Goal: Transaction & Acquisition: Book appointment/travel/reservation

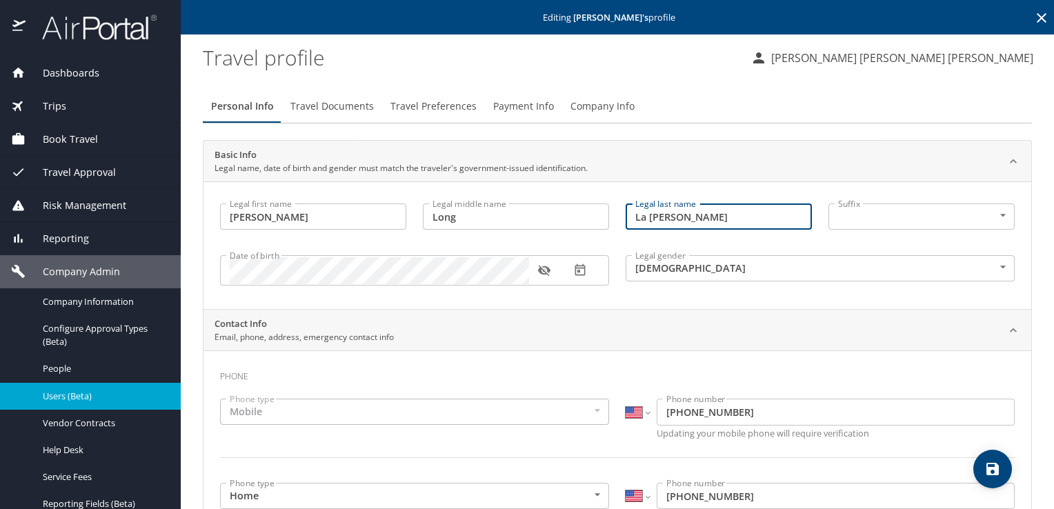
select select "US"
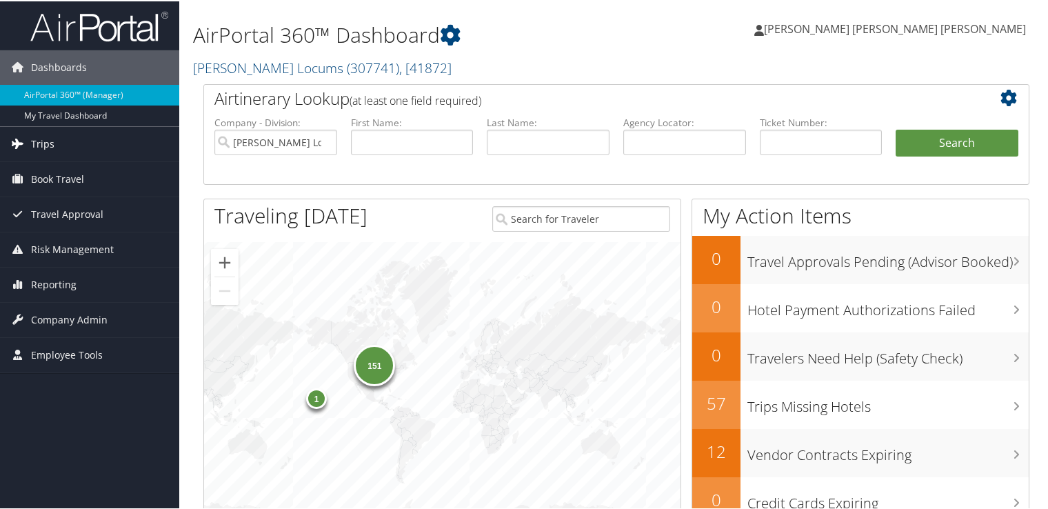
click at [63, 140] on link "Trips" at bounding box center [89, 143] width 179 height 34
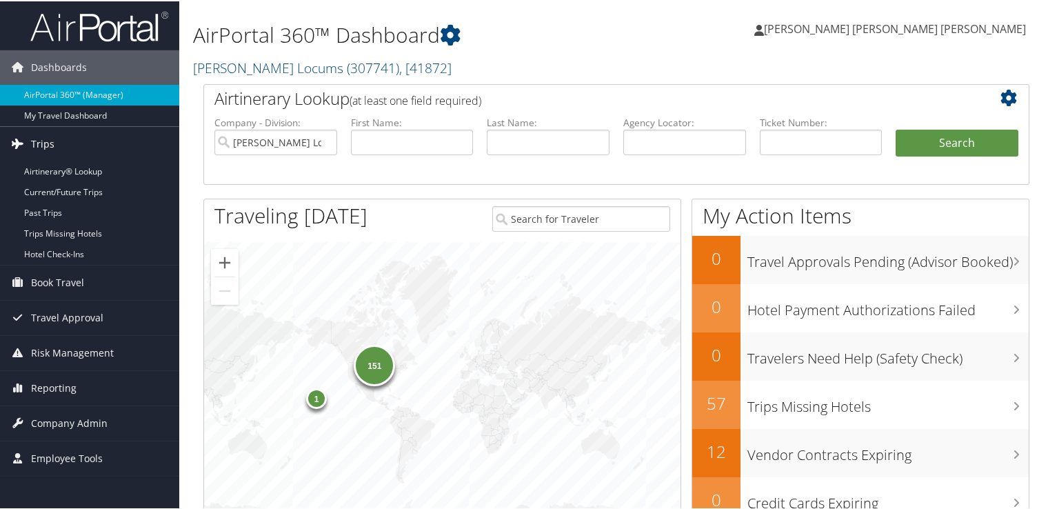
click at [63, 140] on link "Trips" at bounding box center [89, 143] width 179 height 34
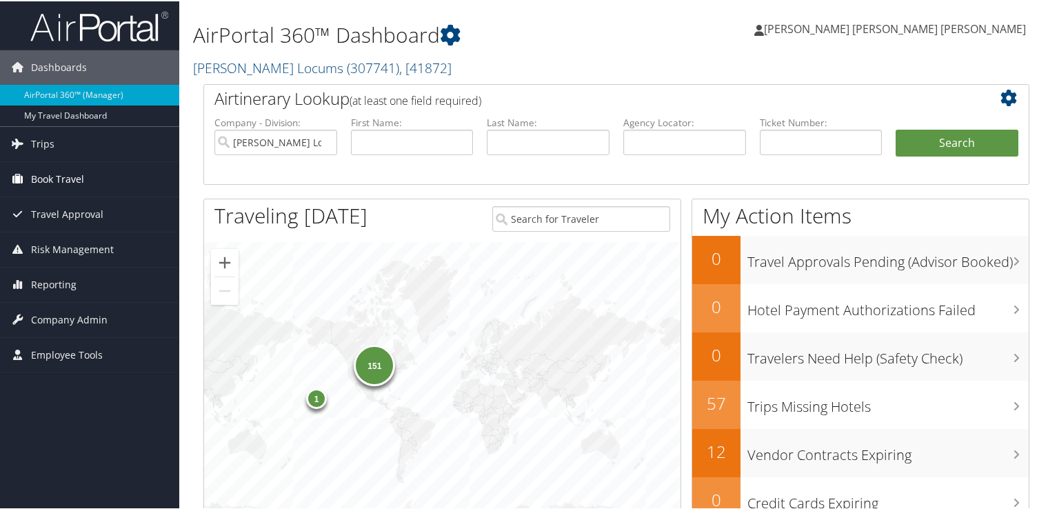
click at [61, 176] on span "Book Travel" at bounding box center [57, 178] width 53 height 34
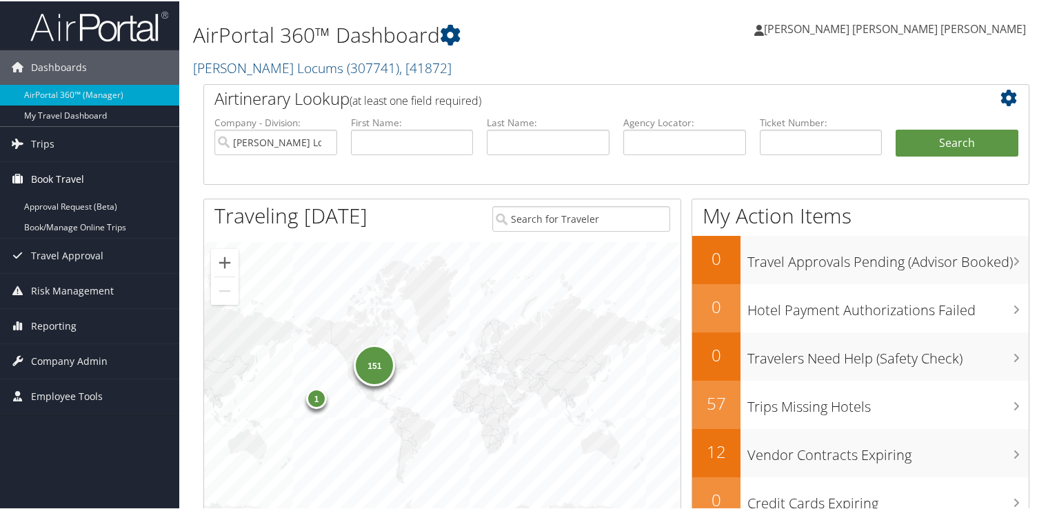
click at [61, 176] on span "Book Travel" at bounding box center [57, 178] width 53 height 34
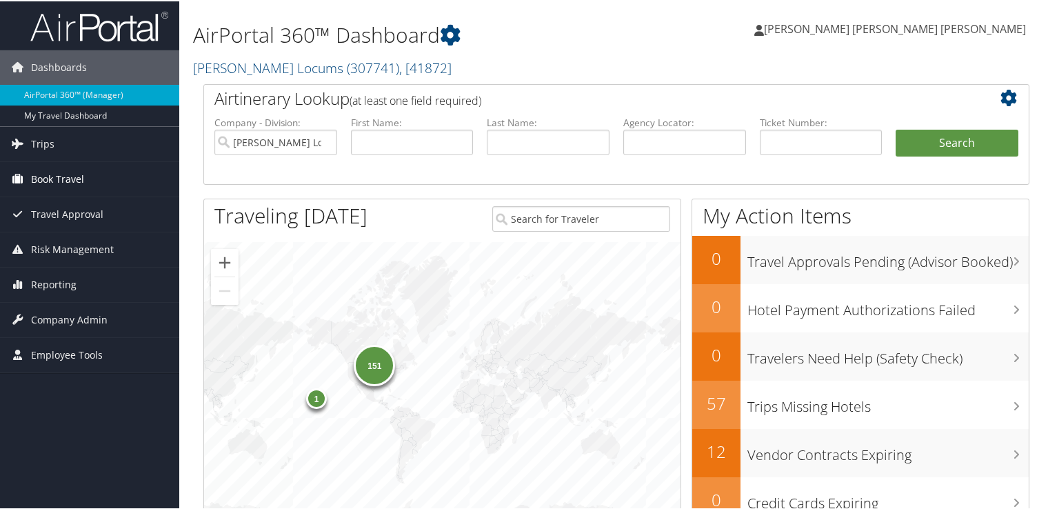
click at [61, 176] on span "Book Travel" at bounding box center [57, 178] width 53 height 34
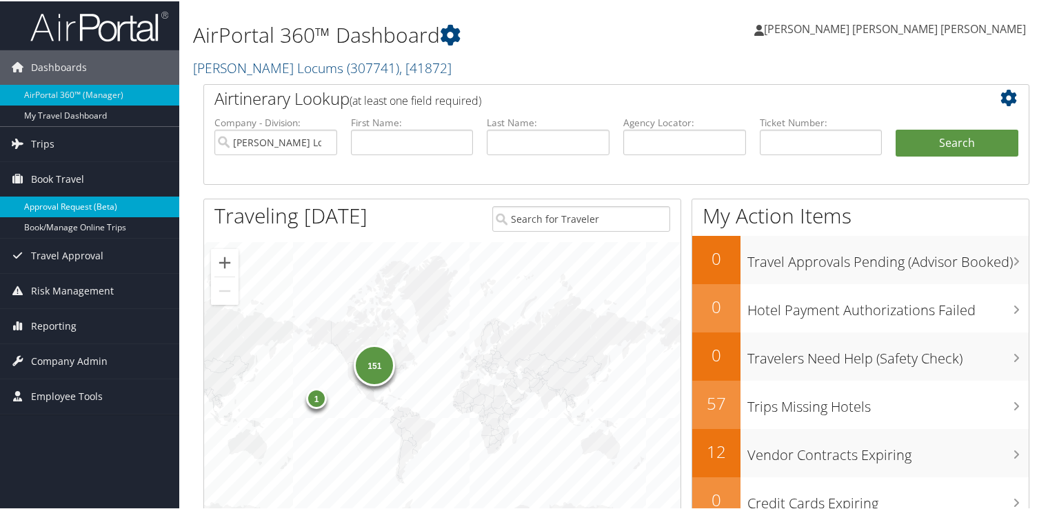
click at [66, 200] on link "Approval Request (Beta)" at bounding box center [89, 205] width 179 height 21
